Goal: Check status: Check status

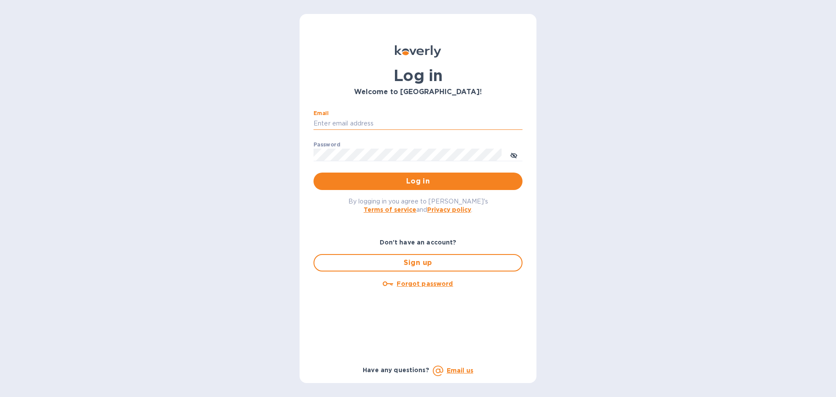
click at [367, 125] on input "Email" at bounding box center [417, 123] width 209 height 13
type input "[EMAIL_ADDRESS][DOMAIN_NAME]"
click at [399, 183] on span "Log in" at bounding box center [417, 181] width 195 height 10
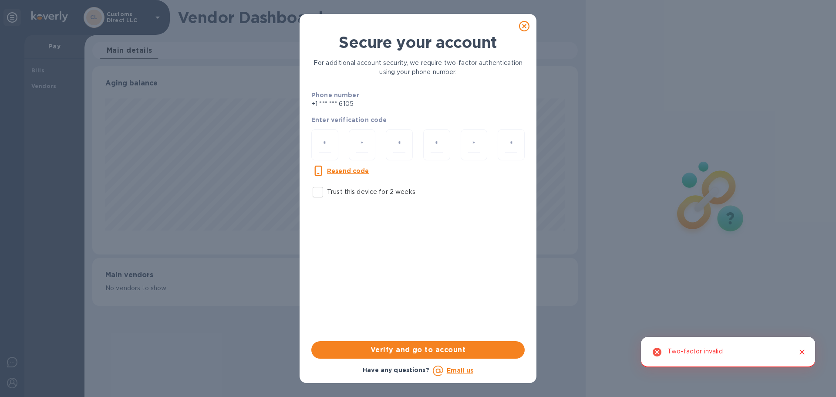
scroll to position [188, 485]
click at [320, 194] on input "Trust this device for 2 weeks" at bounding box center [318, 192] width 18 height 18
checkbox input "true"
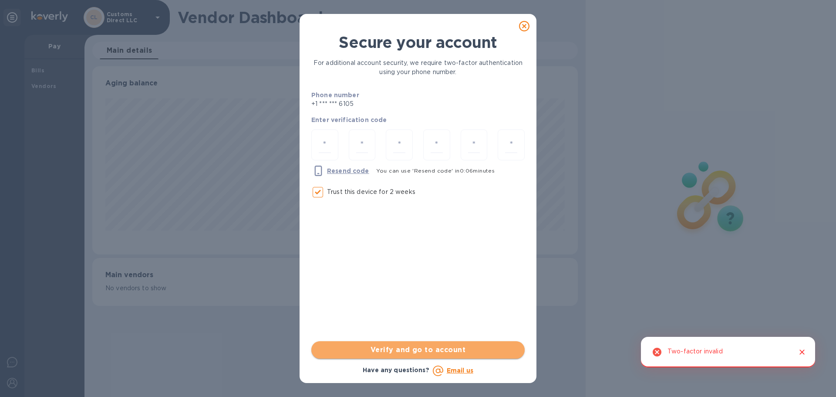
click at [413, 354] on span "Verify and go to account" at bounding box center [417, 349] width 199 height 10
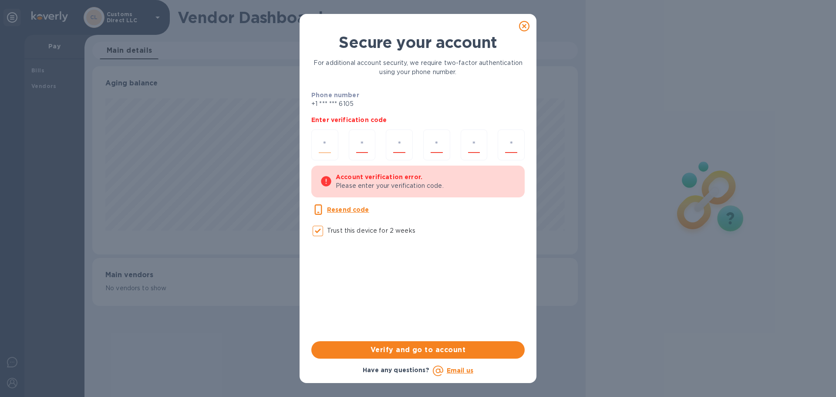
click at [329, 143] on input "number" at bounding box center [325, 145] width 12 height 16
type input "8"
type input "1"
type input "3"
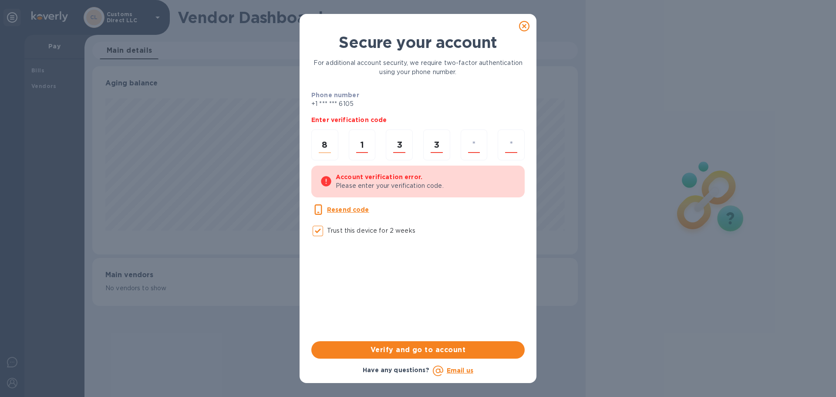
type input "1"
type input "5"
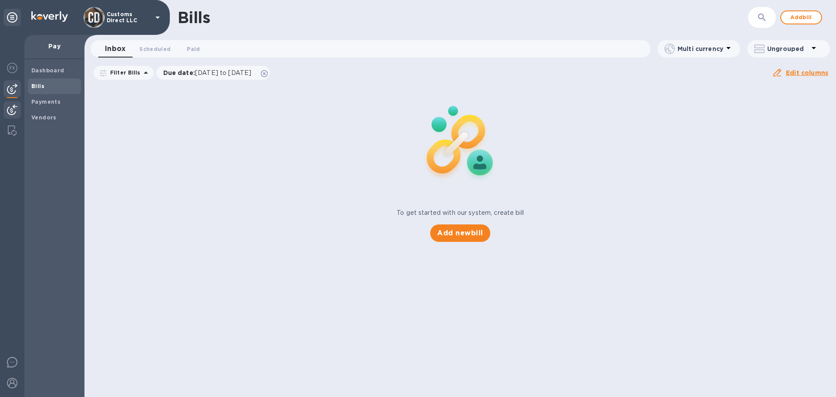
click at [13, 111] on img at bounding box center [12, 109] width 10 height 10
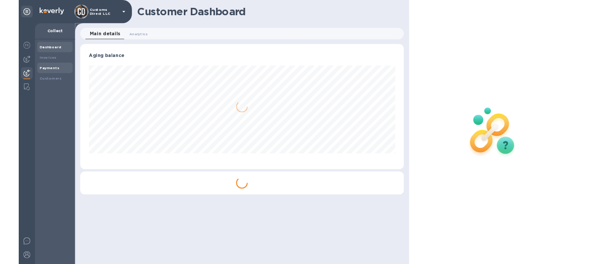
scroll to position [188, 485]
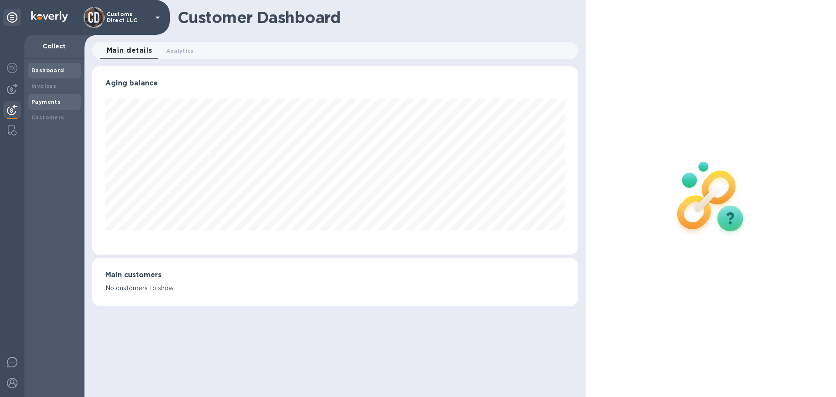
click at [45, 99] on b "Payments" at bounding box center [45, 101] width 29 height 7
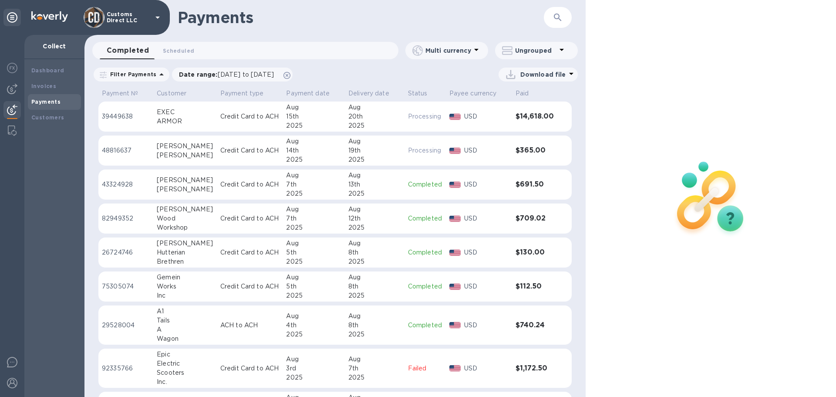
click at [202, 147] on td "[PERSON_NAME]" at bounding box center [185, 150] width 64 height 30
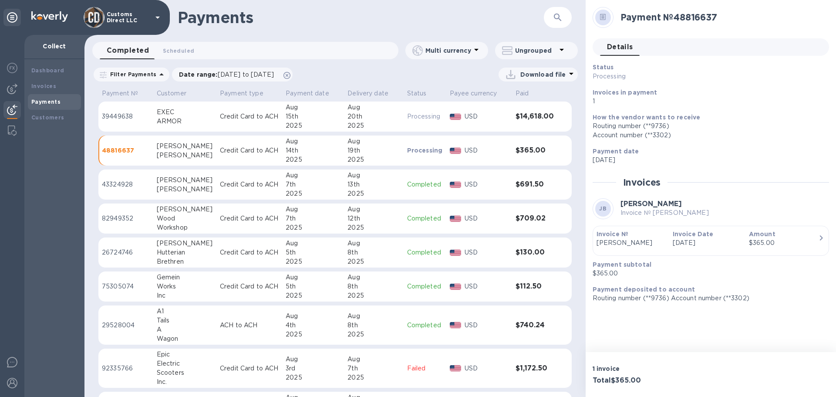
click at [227, 119] on p "Credit Card to ACH" at bounding box center [249, 116] width 59 height 9
